Goal: Task Accomplishment & Management: Manage account settings

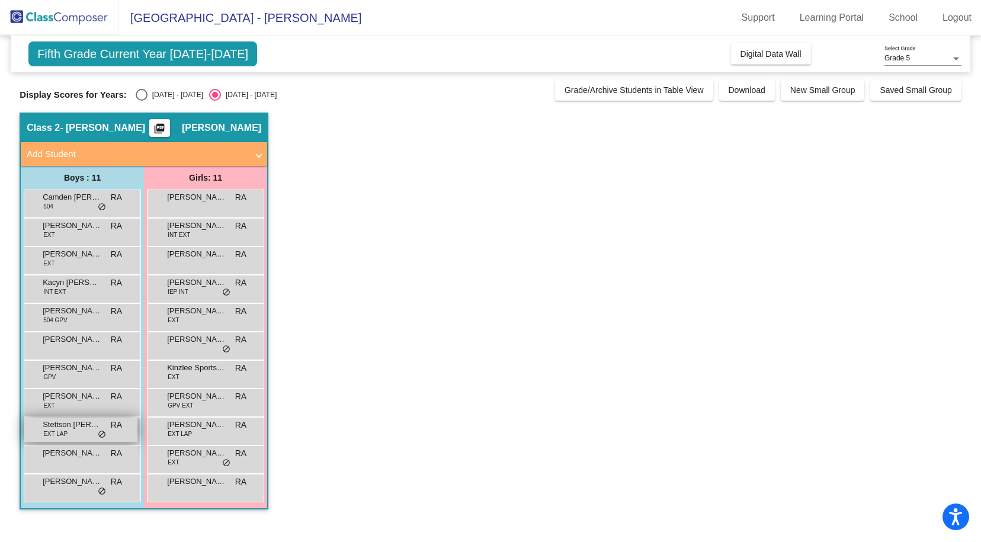
click at [69, 435] on div "[PERSON_NAME] [PERSON_NAME] EXT LAP RA lock do_not_disturb_alt" at bounding box center [80, 430] width 113 height 24
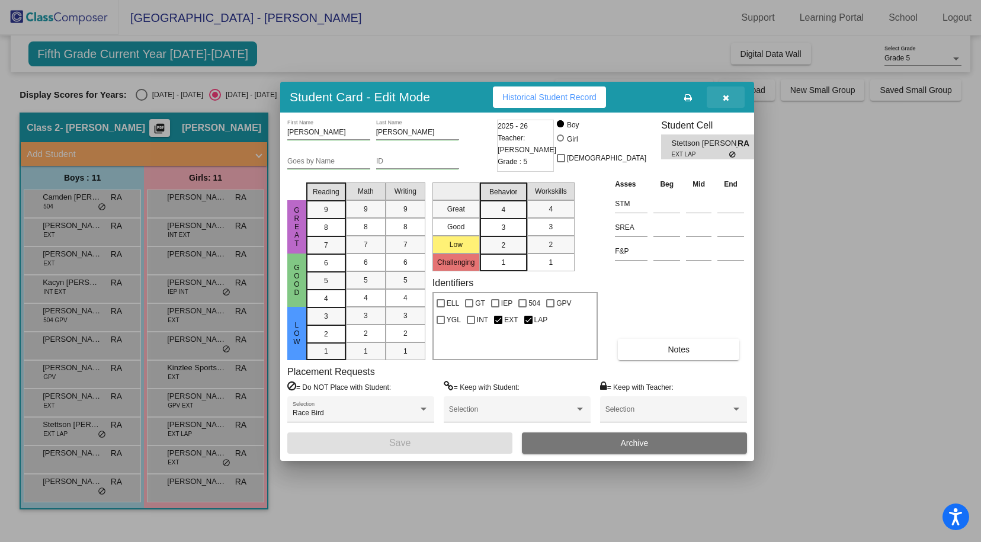
click at [727, 101] on icon "button" at bounding box center [726, 98] width 7 height 8
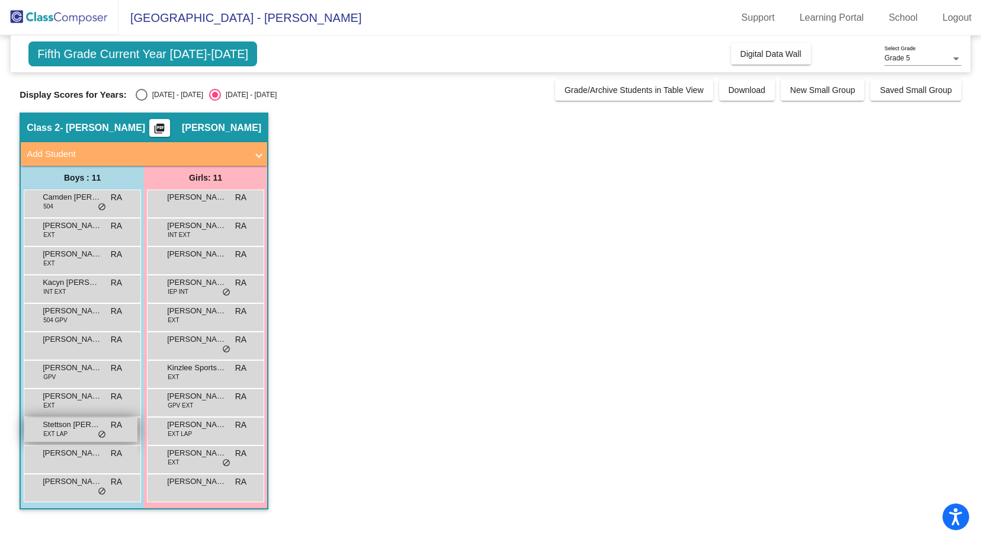
click at [75, 430] on span "Stettson [PERSON_NAME]" at bounding box center [72, 425] width 59 height 12
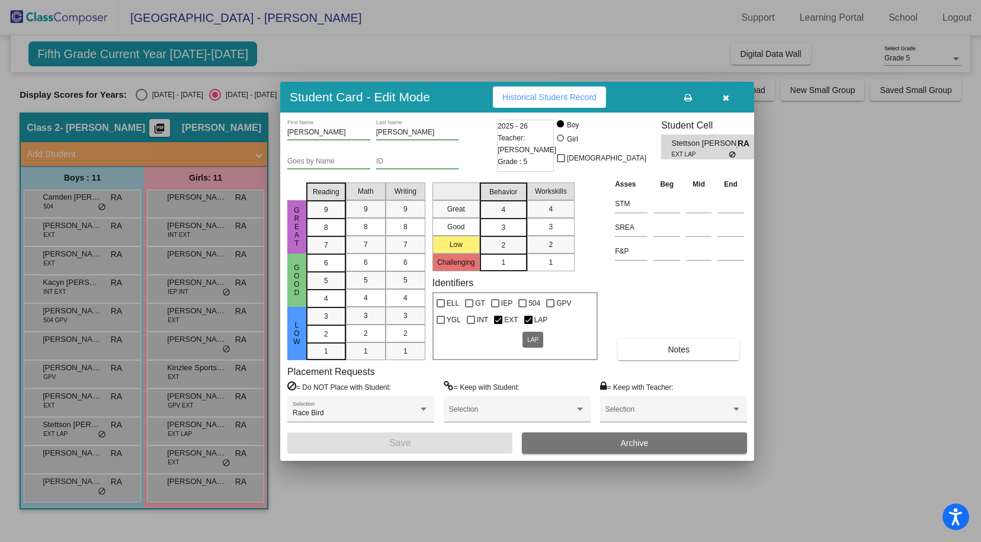
click at [538, 321] on span "LAP" at bounding box center [541, 320] width 14 height 14
click at [528, 324] on input "LAP" at bounding box center [528, 324] width 1 height 1
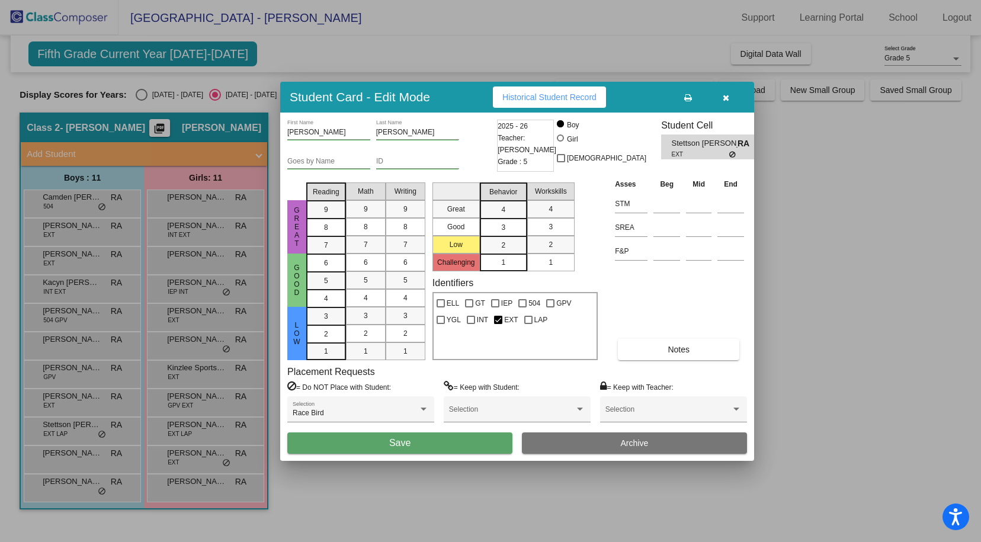
click at [538, 321] on span "LAP" at bounding box center [541, 320] width 14 height 14
click at [528, 324] on input "LAP" at bounding box center [528, 324] width 1 height 1
checkbox input "true"
click at [456, 437] on button "Save" at bounding box center [399, 442] width 225 height 21
